Goal: Information Seeking & Learning: Check status

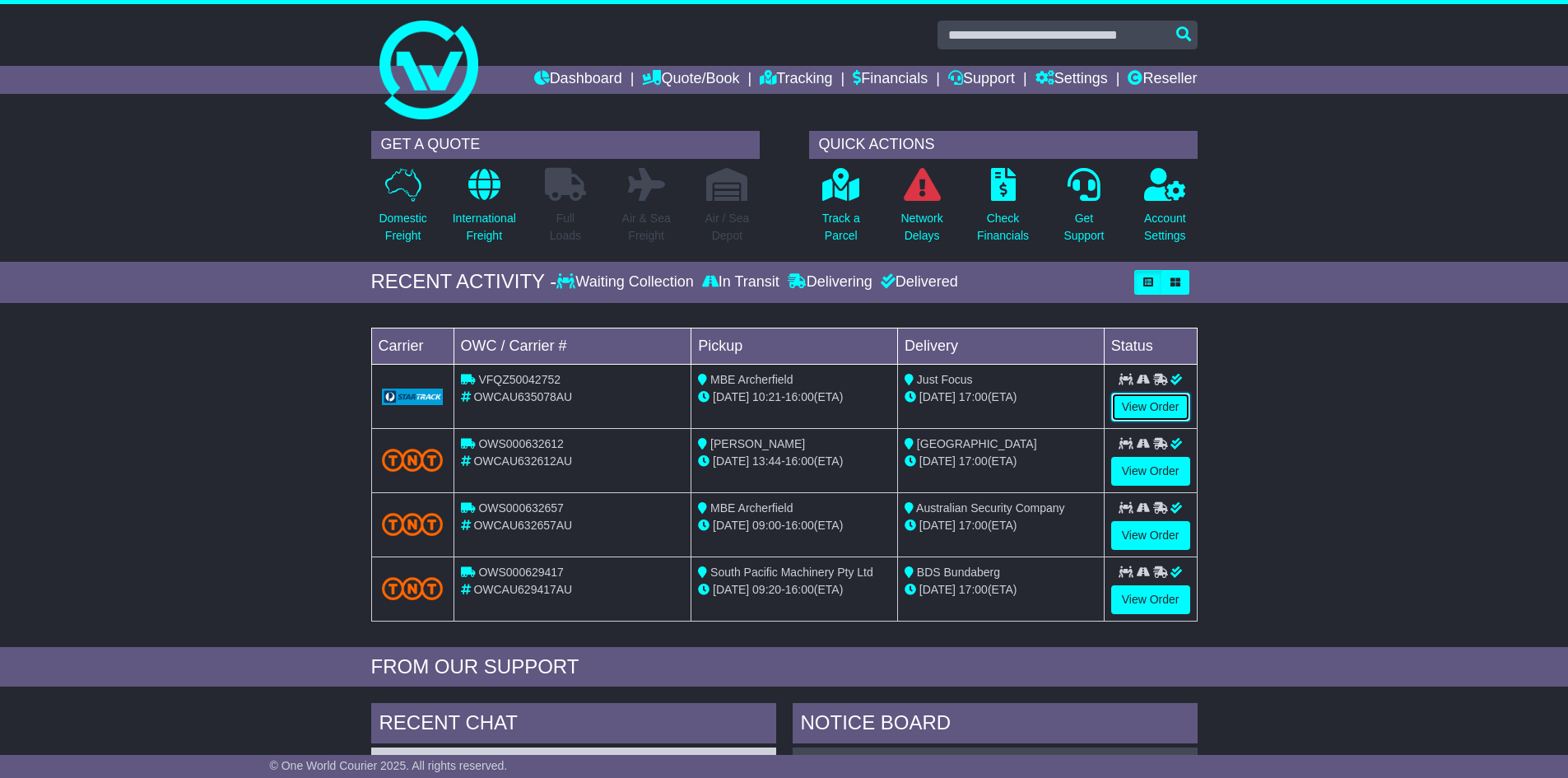
drag, startPoint x: 1138, startPoint y: 405, endPoint x: 1199, endPoint y: 411, distance: 61.3
click at [1138, 405] on link "View Order" at bounding box center [1150, 406] width 79 height 29
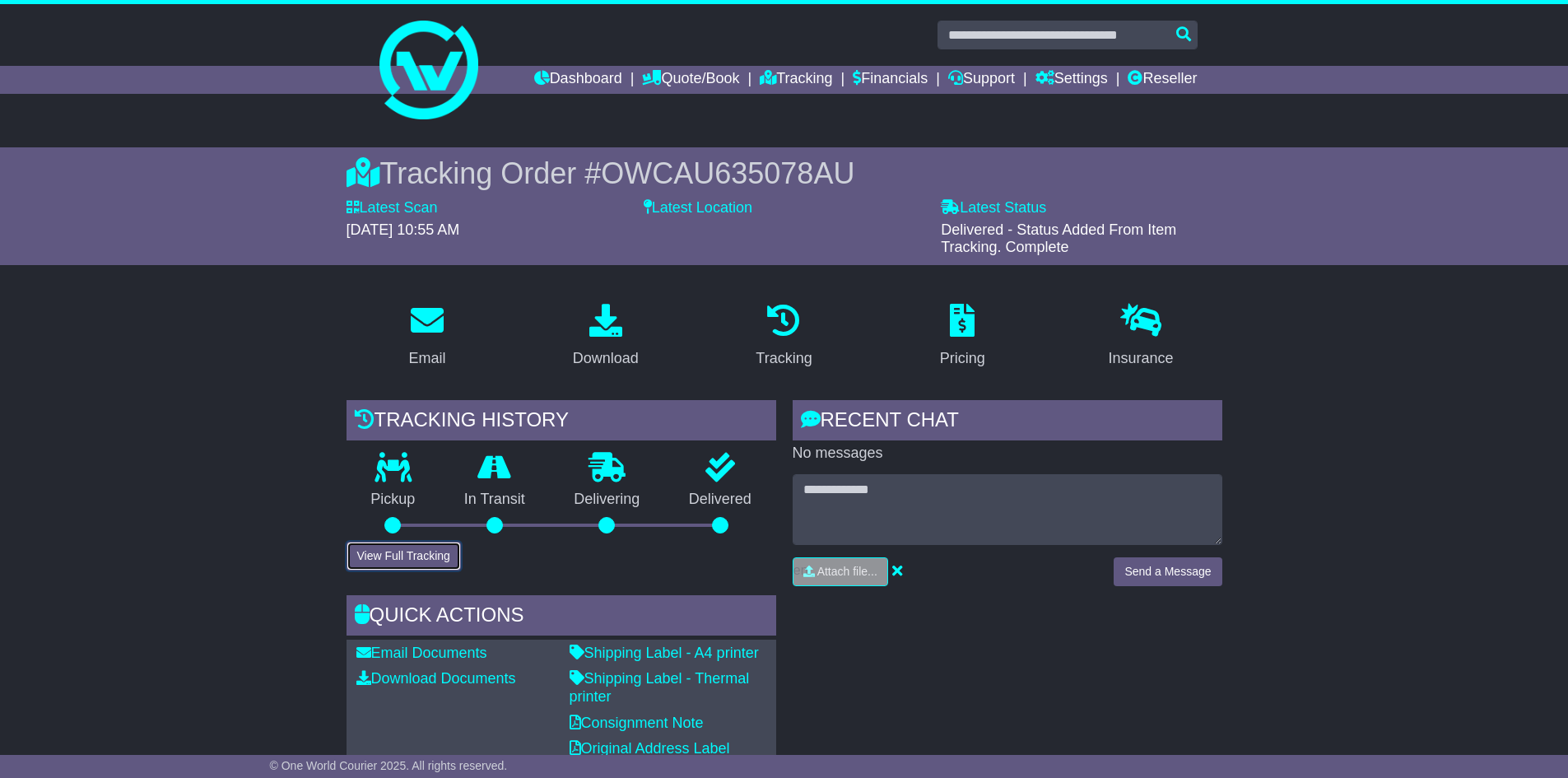
click at [403, 553] on button "View Full Tracking" at bounding box center [403, 555] width 114 height 29
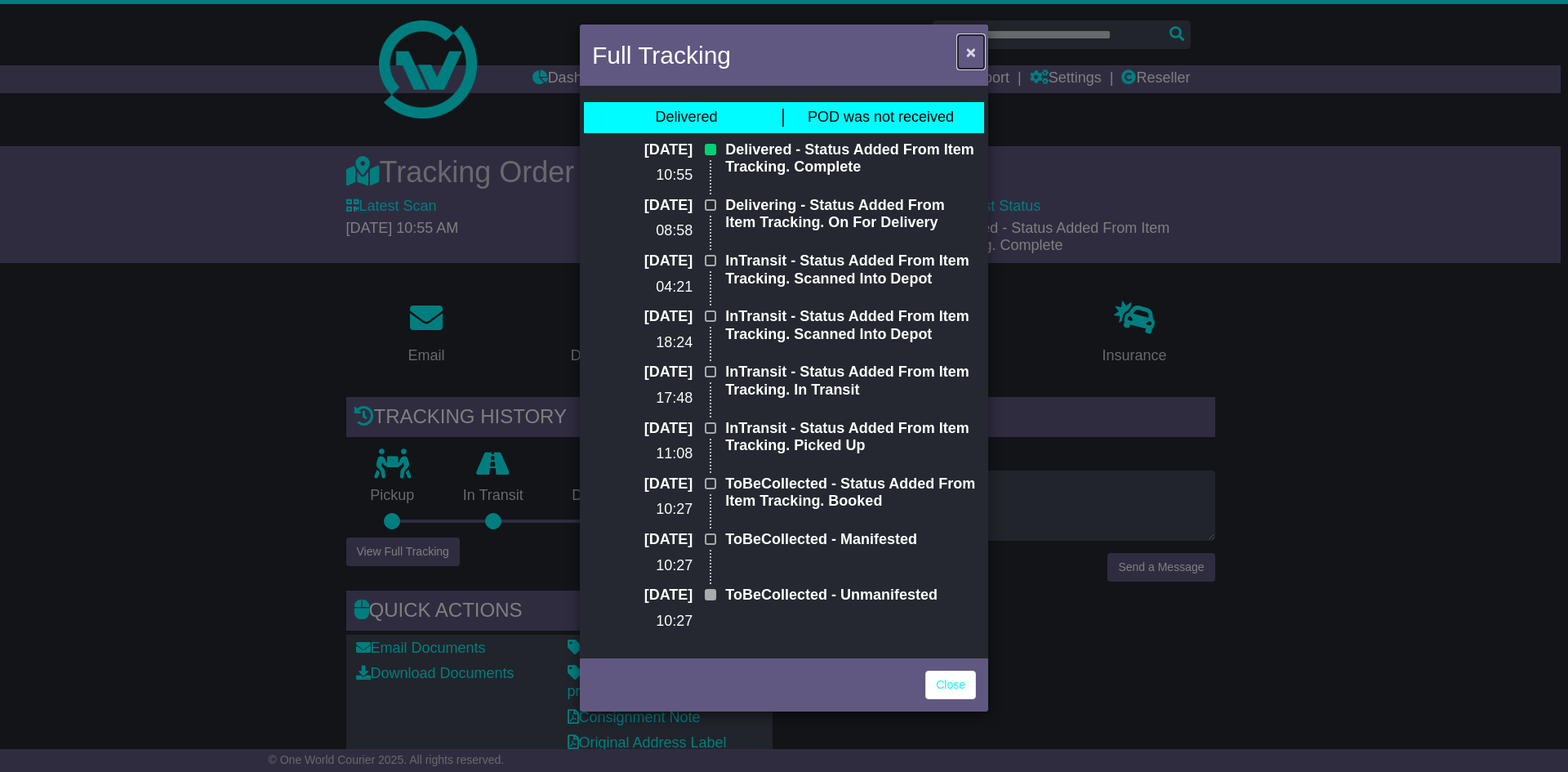
click at [977, 53] on button "×" at bounding box center [971, 52] width 26 height 34
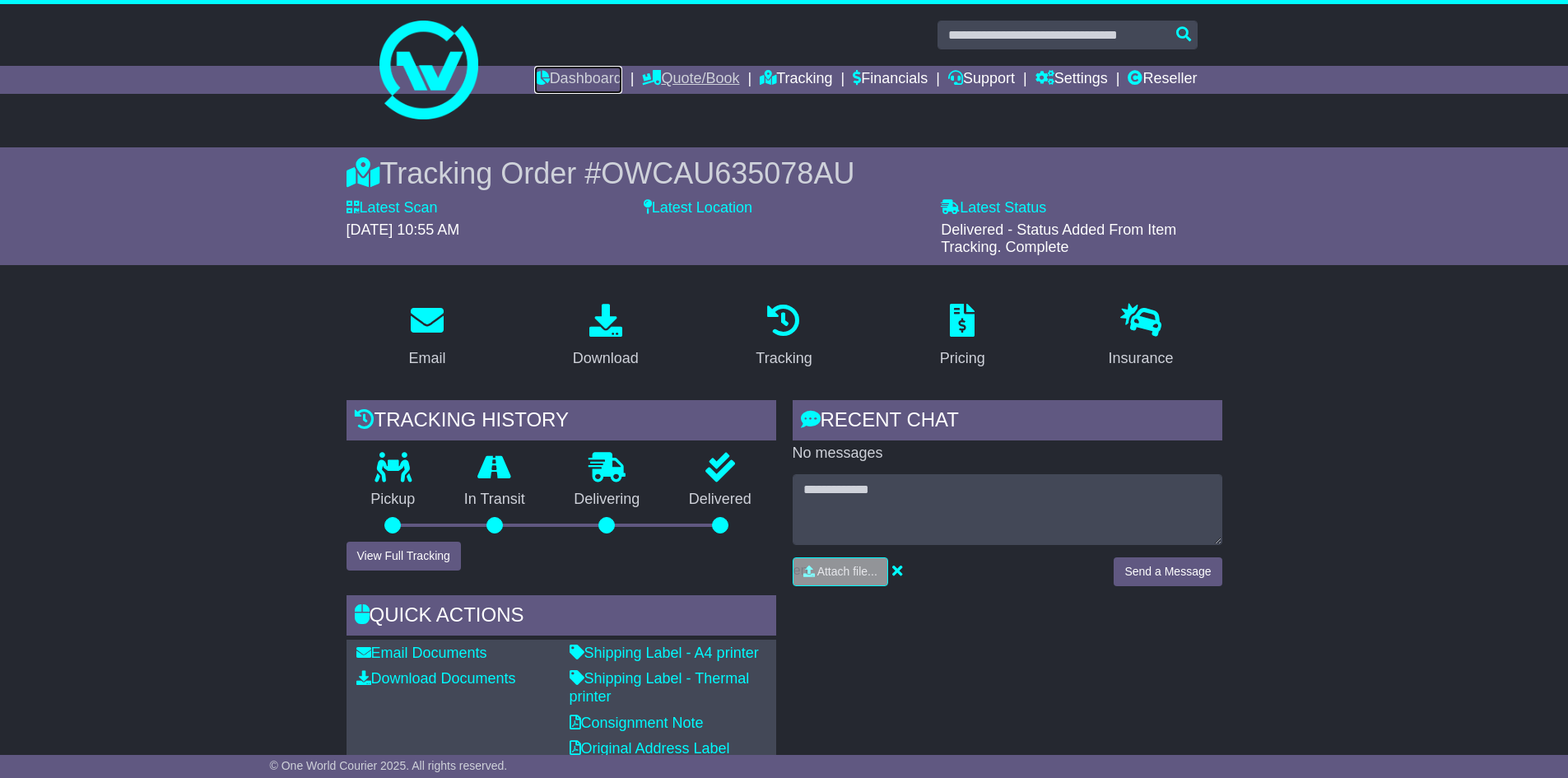
drag, startPoint x: 542, startPoint y: 74, endPoint x: 682, endPoint y: 79, distance: 140.1
click at [542, 74] on link "Dashboard" at bounding box center [577, 80] width 88 height 28
